Goal: Task Accomplishment & Management: Manage account settings

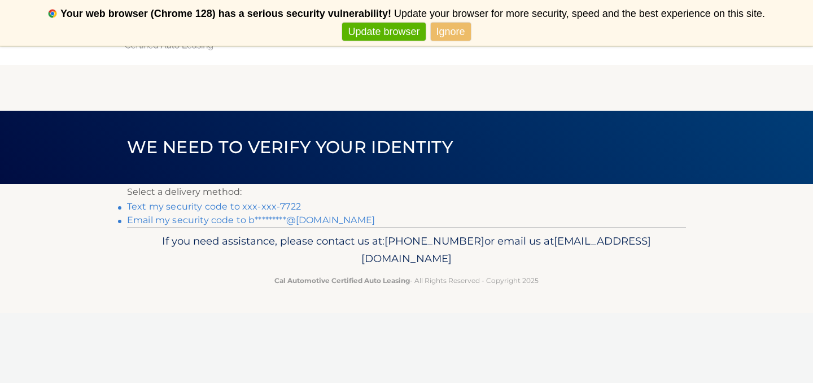
click at [236, 212] on li "Text my security code to xxx-xxx-7722" at bounding box center [406, 207] width 559 height 14
click at [237, 206] on link "Text my security code to xxx-xxx-7722" at bounding box center [214, 206] width 174 height 11
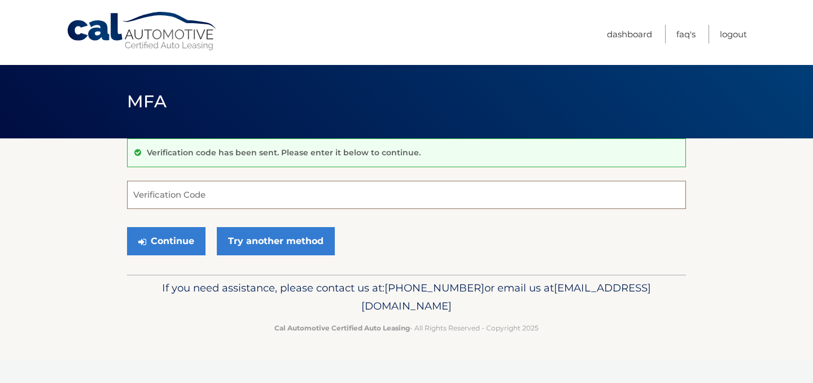
click at [159, 202] on input "Verification Code" at bounding box center [406, 195] width 559 height 28
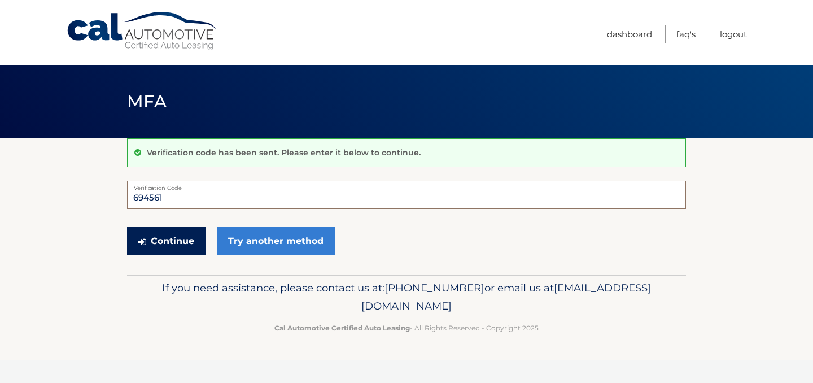
type input "694561"
click at [172, 246] on button "Continue" at bounding box center [166, 241] width 79 height 28
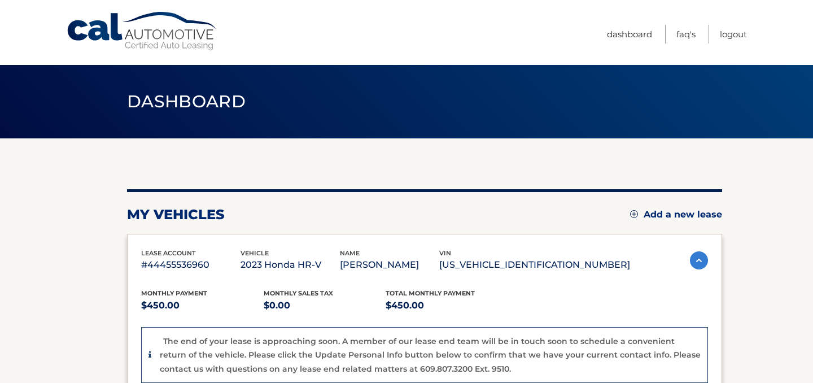
scroll to position [328, 0]
